Goal: Check status

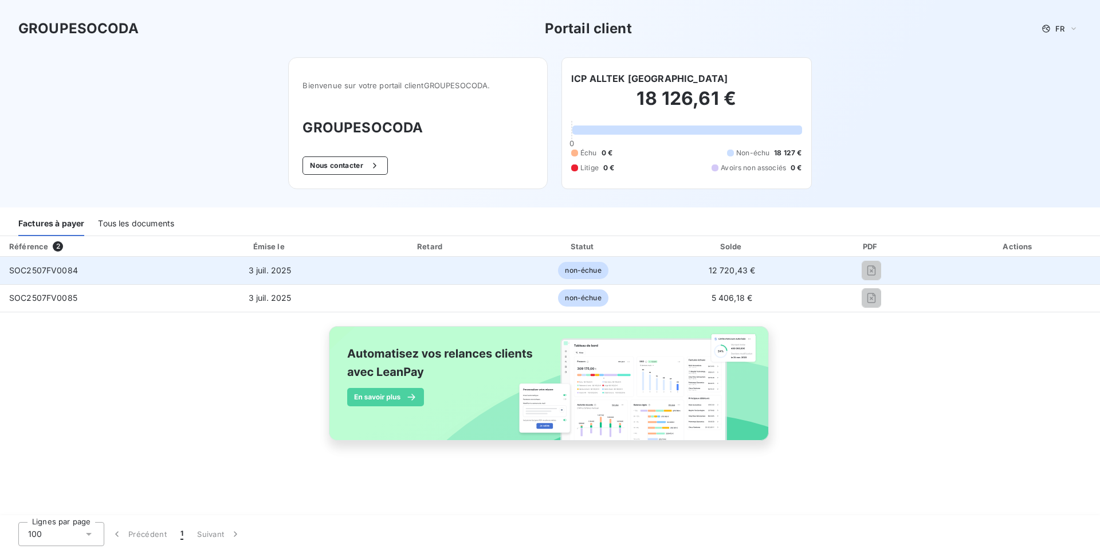
click at [41, 273] on span "SOC2507FV0084" at bounding box center [43, 270] width 69 height 10
click at [599, 272] on span "non-échue" at bounding box center [583, 270] width 50 height 17
click at [277, 273] on span "3 juil. 2025" at bounding box center [270, 270] width 43 height 10
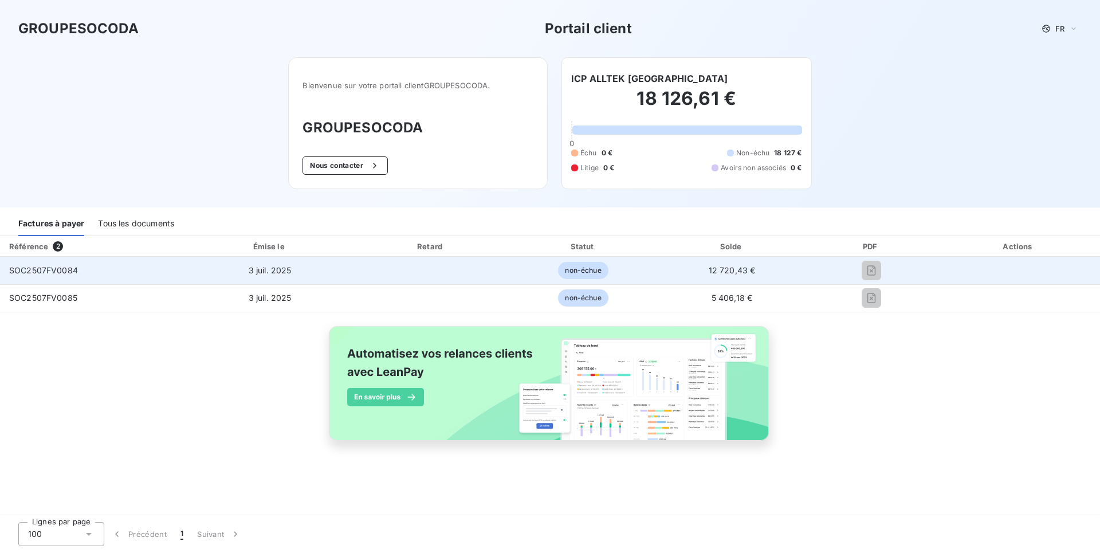
click at [277, 273] on span "3 juil. 2025" at bounding box center [270, 270] width 43 height 10
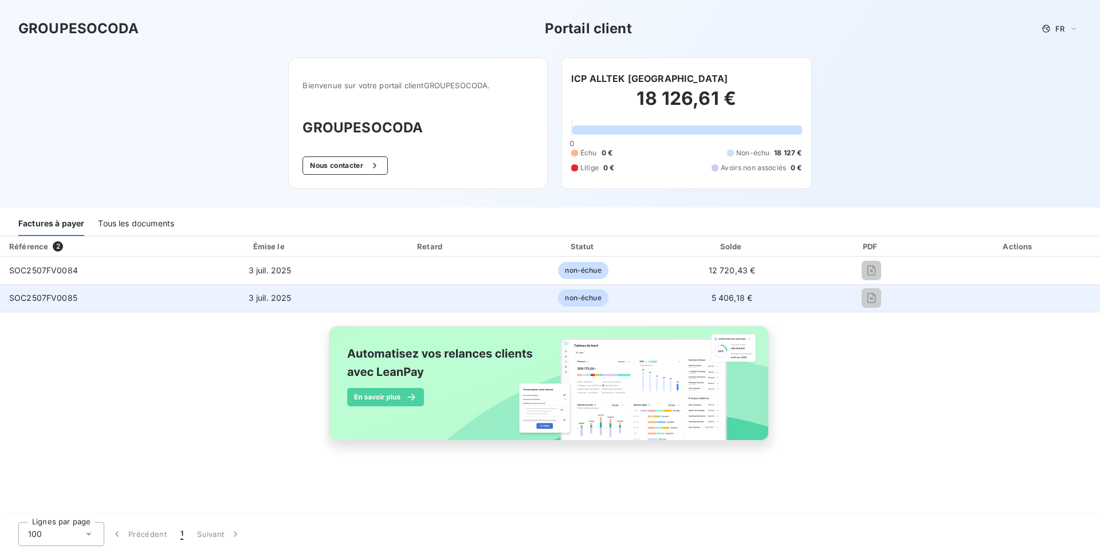
click at [50, 301] on span "SOC2507FV0085" at bounding box center [43, 298] width 68 height 10
click at [590, 299] on span "non-échue" at bounding box center [583, 297] width 50 height 17
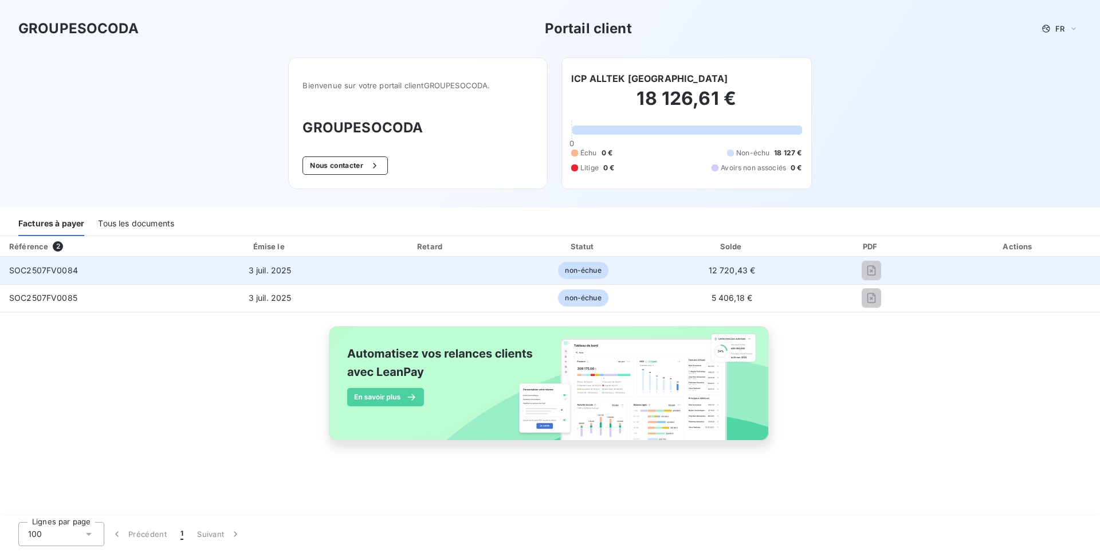
click at [581, 272] on span "non-échue" at bounding box center [583, 270] width 50 height 17
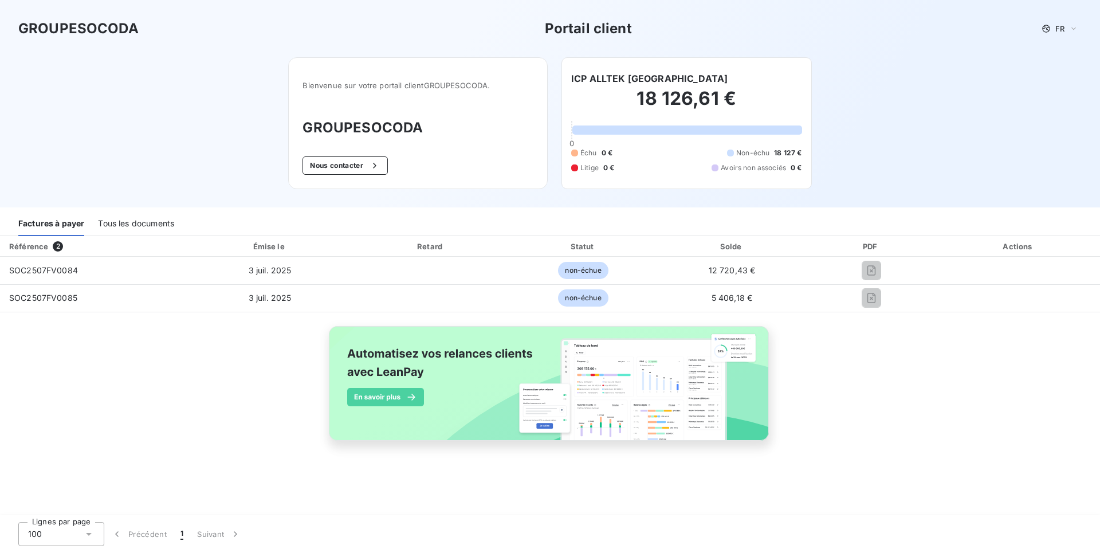
click at [134, 225] on div "Tous les documents" at bounding box center [136, 224] width 76 height 24
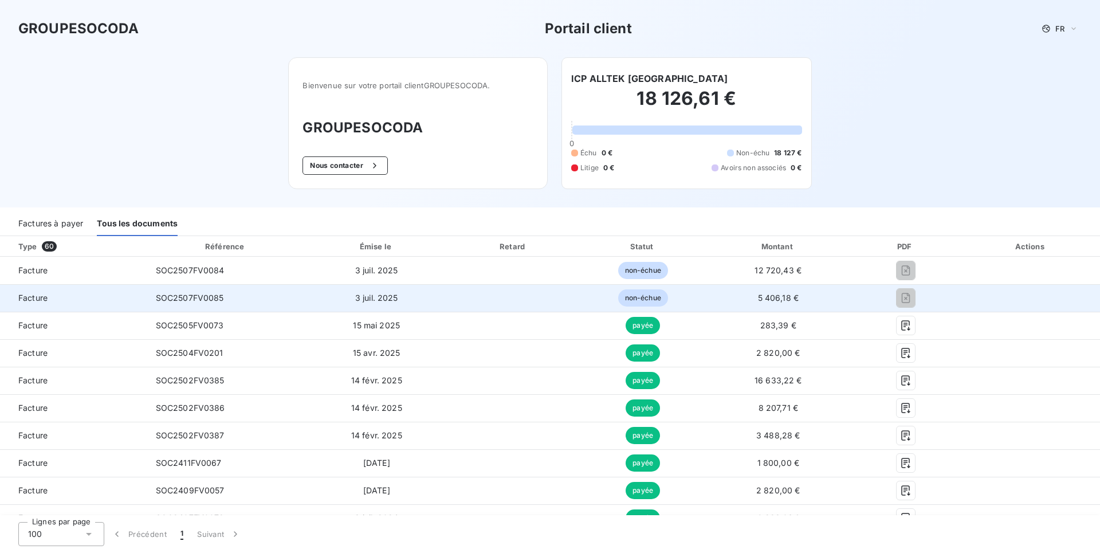
click at [638, 304] on span "non-échue" at bounding box center [643, 297] width 50 height 17
click at [128, 295] on span "Facture" at bounding box center [73, 297] width 128 height 11
